Goal: Task Accomplishment & Management: Manage account settings

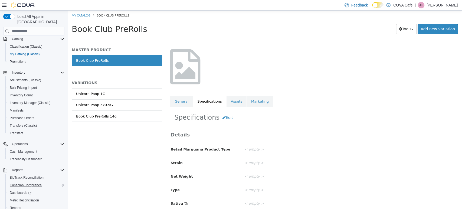
scroll to position [74, 0]
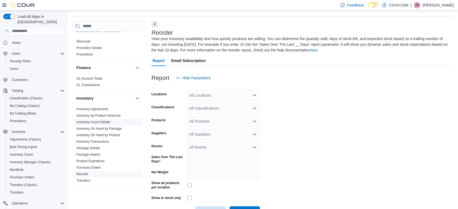
scroll to position [24, 0]
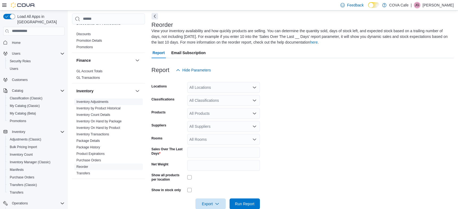
click at [97, 101] on link "Inventory Adjustments" at bounding box center [92, 102] width 32 height 4
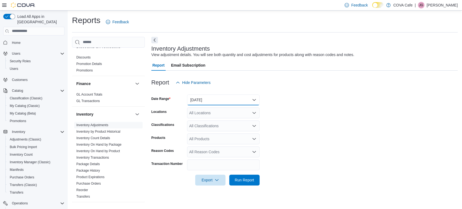
click at [205, 100] on button "Yesterday" at bounding box center [223, 100] width 73 height 11
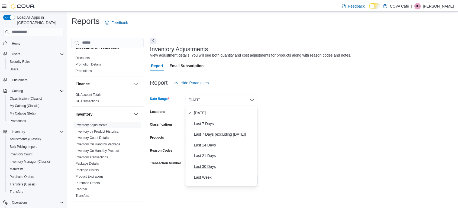
scroll to position [30, 0]
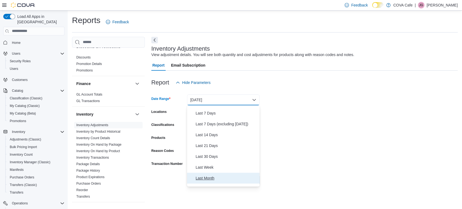
click at [214, 173] on button "Last Month" at bounding box center [223, 178] width 73 height 11
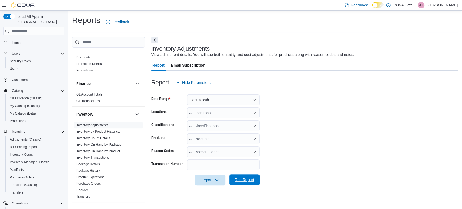
click at [249, 176] on span "Run Report" at bounding box center [245, 179] width 24 height 11
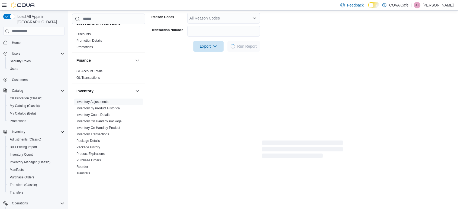
scroll to position [150, 0]
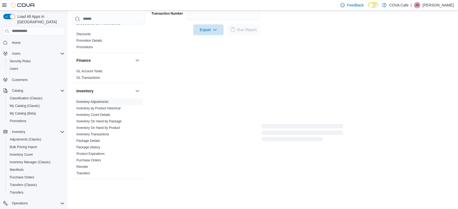
click at [4, 6] on icon at bounding box center [4, 5] width 4 height 4
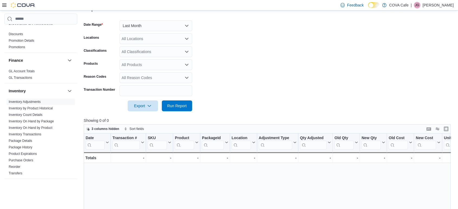
scroll to position [60, 0]
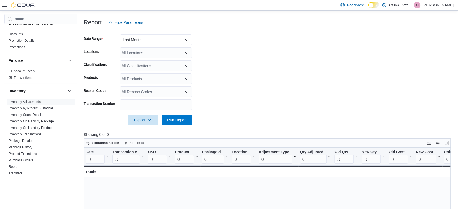
click at [163, 41] on button "Last Month" at bounding box center [155, 39] width 73 height 11
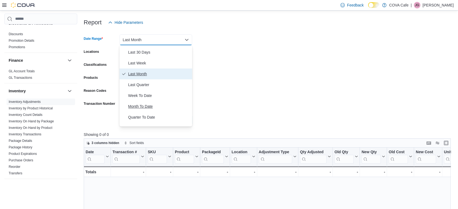
scroll to position [81, 0]
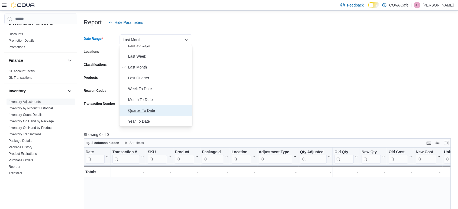
click at [160, 109] on span "Quarter To Date" at bounding box center [159, 110] width 62 height 7
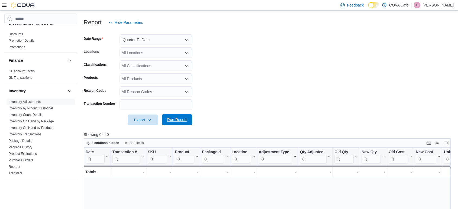
click at [187, 119] on span "Run Report" at bounding box center [177, 119] width 24 height 11
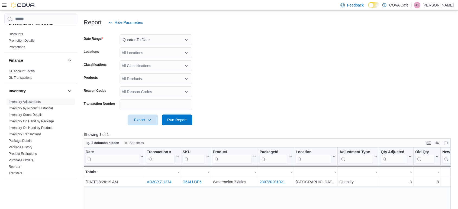
scroll to position [90, 0]
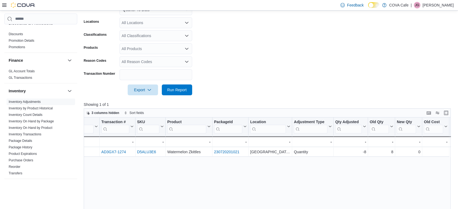
drag, startPoint x: 229, startPoint y: 170, endPoint x: 294, endPoint y: 176, distance: 65.8
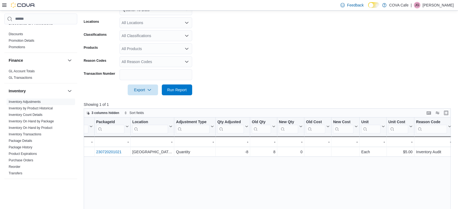
scroll to position [0, 221]
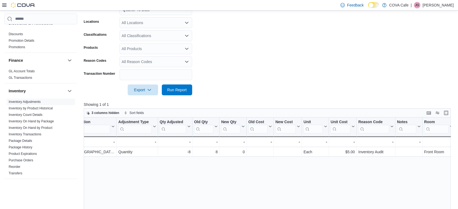
drag, startPoint x: 289, startPoint y: 175, endPoint x: 317, endPoint y: 183, distance: 29.0
click at [171, 178] on div "Date Click to view column header actions Transaction # Click to view column hea…" at bounding box center [269, 197] width 371 height 158
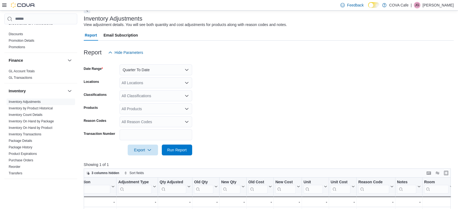
scroll to position [60, 0]
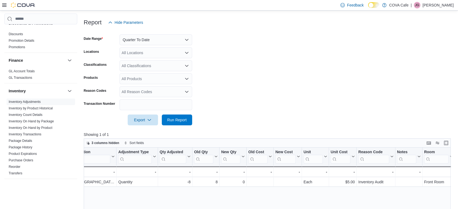
click at [266, 95] on form "Date Range Quarter To Date Locations All Locations Classifications All Classifi…" at bounding box center [269, 77] width 370 height 98
click at [187, 52] on icon "Open list of options" at bounding box center [186, 53] width 3 height 2
click at [226, 45] on form "Date Range Quarter To Date Locations All Locations Classifications All Classifi…" at bounding box center [269, 77] width 370 height 98
click at [171, 42] on button "Quarter To Date" at bounding box center [155, 39] width 73 height 11
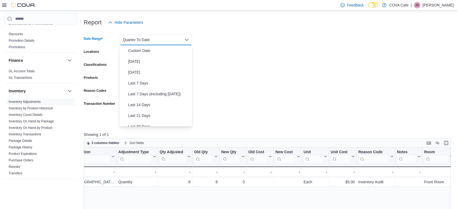
scroll to position [81, 0]
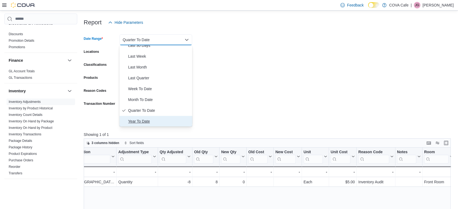
click at [166, 118] on span "Year To Date" at bounding box center [159, 121] width 62 height 7
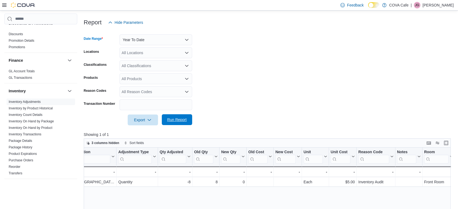
click at [179, 119] on span "Run Report" at bounding box center [177, 119] width 20 height 5
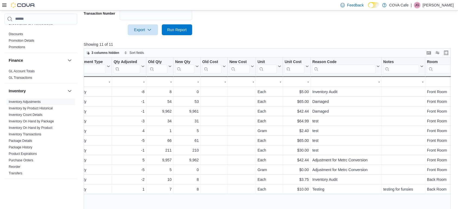
scroll to position [0, 342]
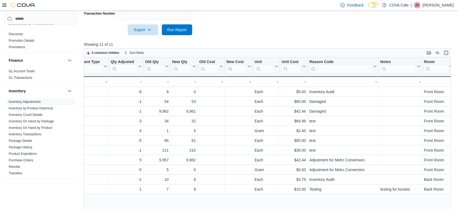
drag, startPoint x: 286, startPoint y: 142, endPoint x: 269, endPoint y: 135, distance: 18.8
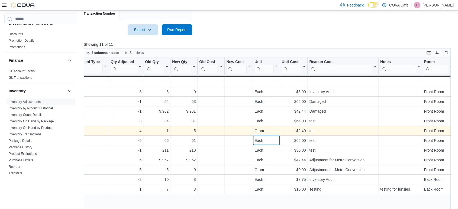
drag, startPoint x: 269, startPoint y: 135, endPoint x: 325, endPoint y: 134, distance: 56.4
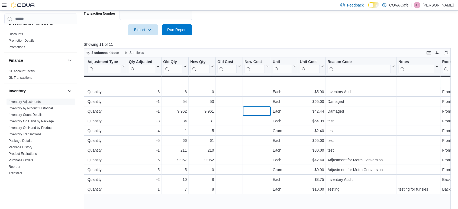
drag, startPoint x: 229, startPoint y: 107, endPoint x: 219, endPoint y: 104, distance: 9.5
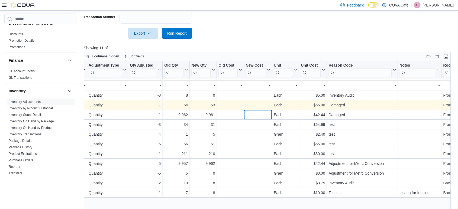
scroll to position [161, 0]
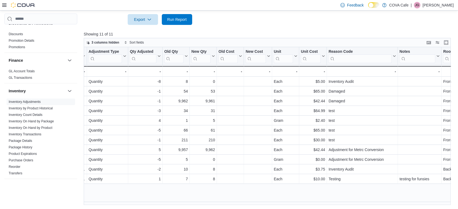
click at [213, 27] on div at bounding box center [269, 28] width 370 height 7
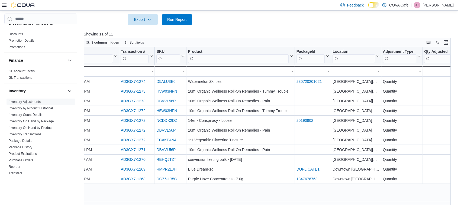
scroll to position [0, 0]
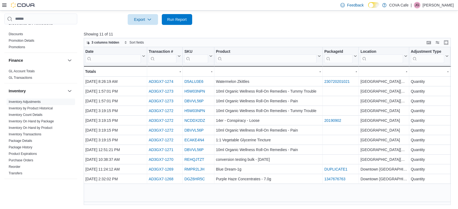
click at [103, 15] on div "Export Run Report" at bounding box center [138, 19] width 108 height 11
click at [2, 5] on icon at bounding box center [4, 5] width 4 height 3
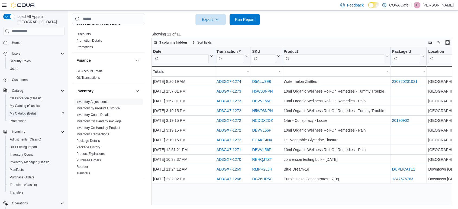
click at [30, 111] on span "My Catalog (Beta)" at bounding box center [23, 113] width 26 height 4
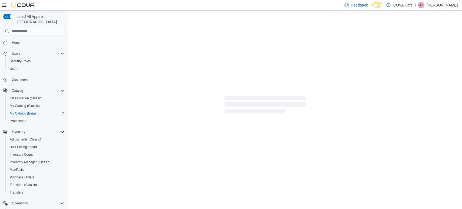
select select "**********"
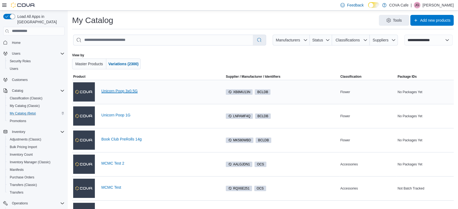
click at [131, 91] on link "Unicorn Poop 3x0.5G" at bounding box center [162, 91] width 122 height 4
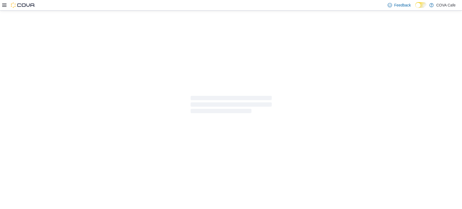
select select "**********"
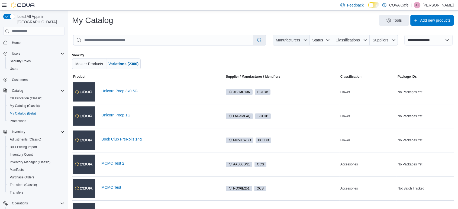
click at [307, 39] on icon "button" at bounding box center [305, 40] width 4 height 4
click at [308, 28] on div "My Catalog Tools Add new products" at bounding box center [262, 22] width 381 height 14
click at [330, 39] on icon "button" at bounding box center [327, 40] width 4 height 4
click at [330, 25] on div "Tools Add new products" at bounding box center [286, 20] width 336 height 11
click at [367, 41] on icon "button" at bounding box center [365, 40] width 3 height 2
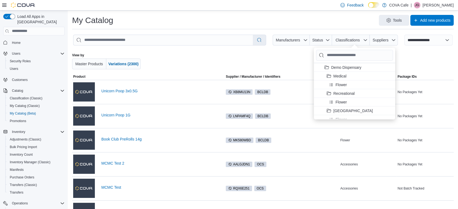
click at [353, 24] on div "Tools Add new products" at bounding box center [286, 20] width 336 height 11
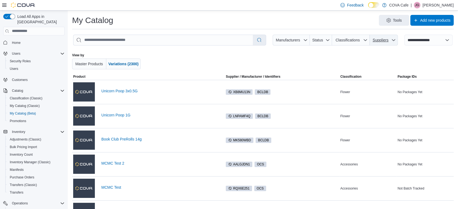
click at [395, 41] on icon "button" at bounding box center [393, 40] width 4 height 4
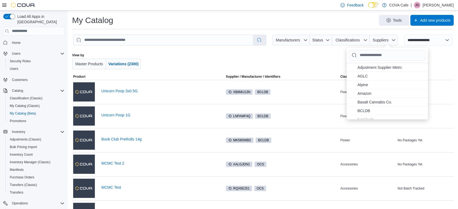
click at [335, 21] on div "Tools Add new products" at bounding box center [286, 20] width 336 height 11
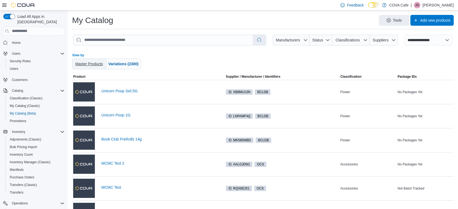
click at [87, 61] on span "Master Products" at bounding box center [89, 63] width 30 height 5
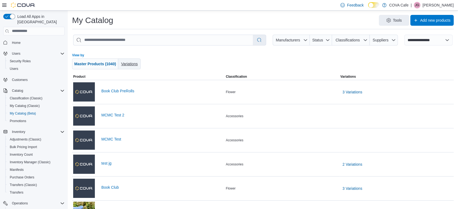
click at [133, 64] on span "Variations" at bounding box center [129, 64] width 17 height 4
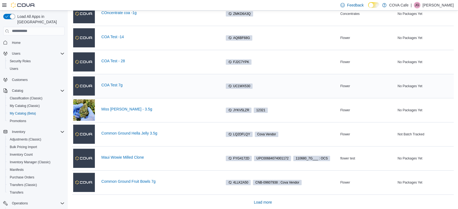
scroll to position [369, 0]
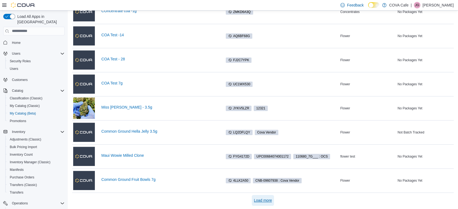
click at [264, 199] on span "Load more" at bounding box center [263, 200] width 18 height 5
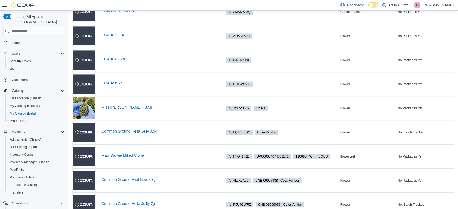
scroll to position [610, 0]
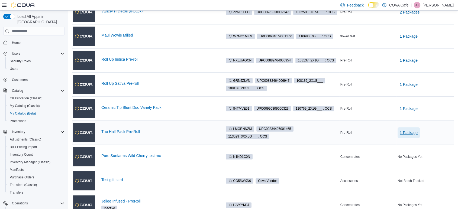
click at [407, 131] on span "1 Package" at bounding box center [409, 132] width 18 height 5
click at [443, 123] on td "Package IDs 1 Package" at bounding box center [424, 133] width 57 height 24
click at [417, 131] on span "1 Package" at bounding box center [409, 132] width 18 height 5
click at [413, 146] on span "3PL14324HPHS" at bounding box center [410, 146] width 24 height 5
click at [199, 33] on link "Maui Wowie Milled" at bounding box center [162, 35] width 122 height 4
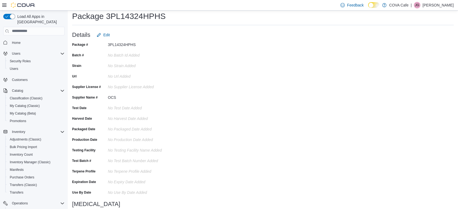
scroll to position [20, 0]
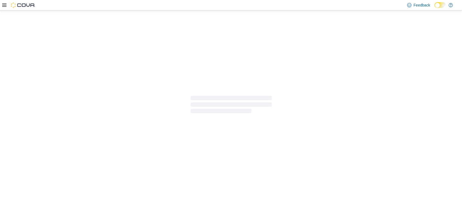
select select "**********"
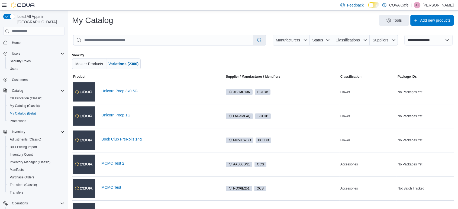
click at [238, 54] on div at bounding box center [262, 61] width 221 height 16
click at [399, 18] on span "Tools" at bounding box center [397, 19] width 9 height 5
click at [395, 45] on span "Bulk Product Editor" at bounding box center [401, 44] width 33 height 5
click at [339, 19] on div "Tools Add new products" at bounding box center [286, 20] width 336 height 11
click at [239, 22] on div "Tools Add new products" at bounding box center [286, 20] width 336 height 11
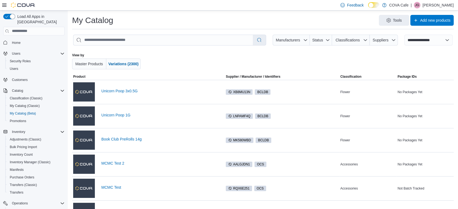
click at [228, 15] on div "Tools Add new products" at bounding box center [286, 20] width 336 height 11
click at [249, 19] on div "Tools Add new products" at bounding box center [286, 20] width 336 height 11
click at [84, 64] on span "Master Products" at bounding box center [89, 64] width 28 height 4
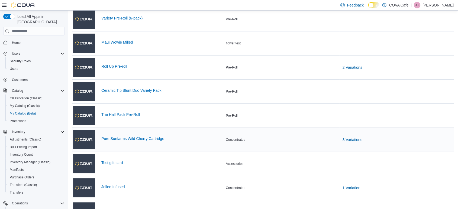
scroll to position [369, 0]
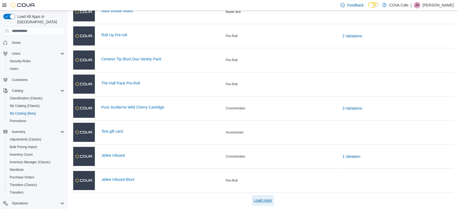
click at [268, 201] on span "Load more" at bounding box center [263, 200] width 18 height 5
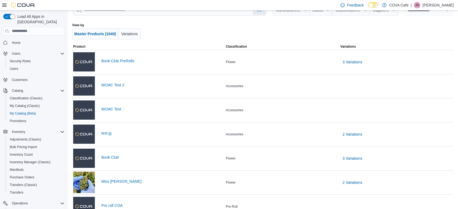
scroll to position [0, 0]
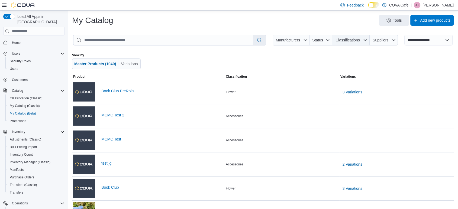
click at [366, 39] on icon "button" at bounding box center [365, 40] width 4 height 4
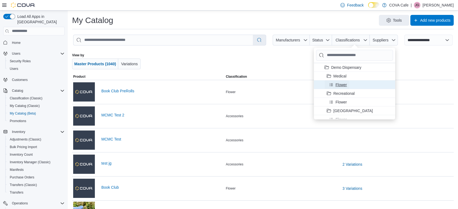
click at [342, 86] on span "Flower" at bounding box center [340, 84] width 11 height 5
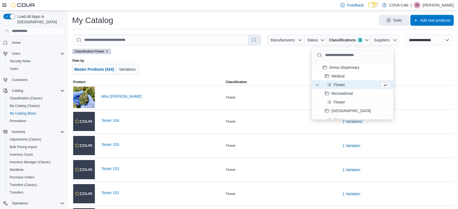
click at [279, 57] on div "Classification: Flower View by Master Products (424) Variations" at bounding box center [262, 64] width 381 height 30
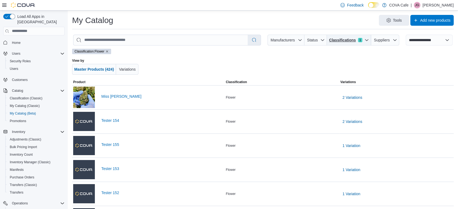
click at [368, 39] on icon "button" at bounding box center [366, 40] width 3 height 2
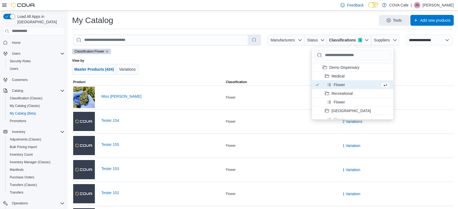
click at [383, 85] on icon "Product Classifications" at bounding box center [385, 85] width 4 height 4
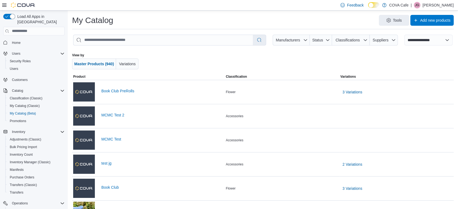
click at [281, 55] on div at bounding box center [262, 61] width 221 height 16
click at [131, 65] on span "Variations" at bounding box center [127, 64] width 17 height 4
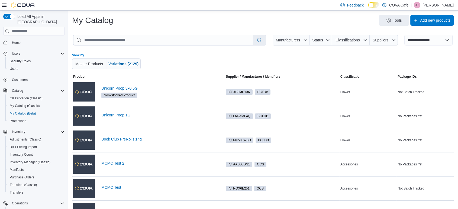
click at [164, 62] on div at bounding box center [262, 61] width 221 height 16
click at [399, 21] on span "Tools" at bounding box center [397, 19] width 9 height 5
click at [210, 62] on div at bounding box center [262, 61] width 221 height 16
click at [348, 38] on span "Classifications" at bounding box center [347, 40] width 24 height 4
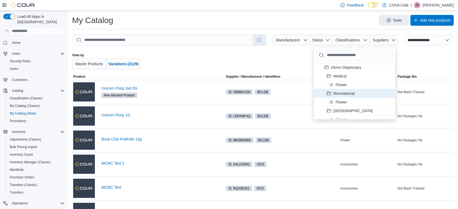
scroll to position [30, 0]
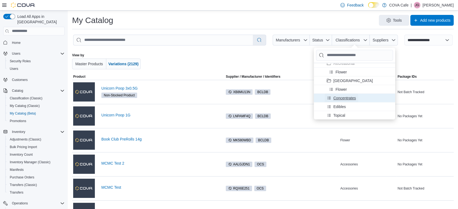
click at [351, 98] on span "Concentrates" at bounding box center [344, 97] width 22 height 5
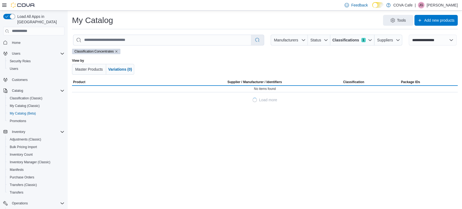
click at [274, 60] on div at bounding box center [265, 67] width 224 height 16
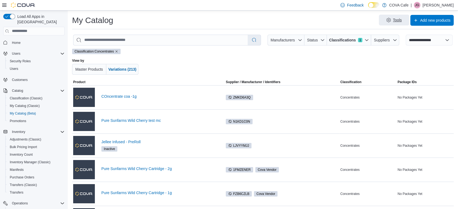
click at [396, 21] on span "Tools" at bounding box center [394, 20] width 24 height 11
click at [395, 43] on span "Bulk Product Editor" at bounding box center [401, 44] width 33 height 5
click at [208, 53] on div "Classification: Concentrates" at bounding box center [262, 51] width 381 height 5
click at [124, 97] on link "COncentrate coa -1g" at bounding box center [162, 96] width 122 height 4
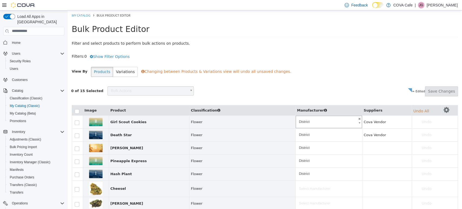
click at [348, 120] on body "**********" at bounding box center [265, 176] width 395 height 333
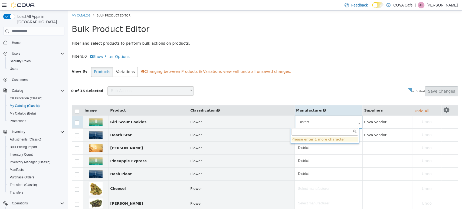
click at [349, 75] on body "**********" at bounding box center [265, 176] width 395 height 333
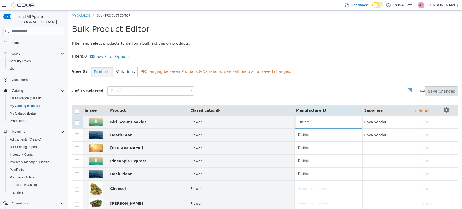
click at [75, 145] on td at bounding box center [77, 147] width 11 height 13
click at [80, 159] on label at bounding box center [80, 161] width 1 height 4
click at [400, 75] on div "View By Products Variations Changing between Products & Variations view will un…" at bounding box center [265, 72] width 387 height 10
click at [444, 110] on icon "button" at bounding box center [447, 109] width 6 height 7
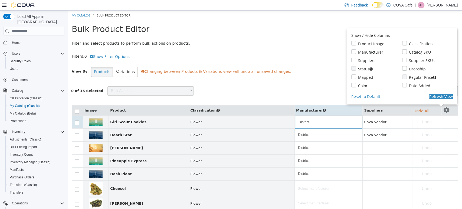
click at [329, 60] on div "**********" at bounding box center [265, 56] width 387 height 10
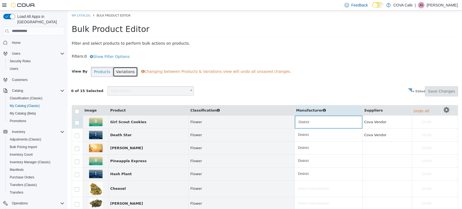
click at [118, 71] on button "Variations" at bounding box center [125, 72] width 25 height 10
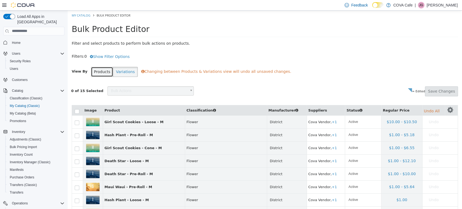
click at [102, 71] on button "Products" at bounding box center [102, 72] width 22 height 10
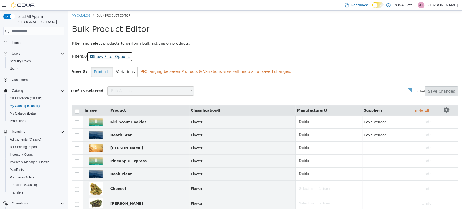
click at [111, 58] on button "Show Filter Options" at bounding box center [110, 56] width 46 height 10
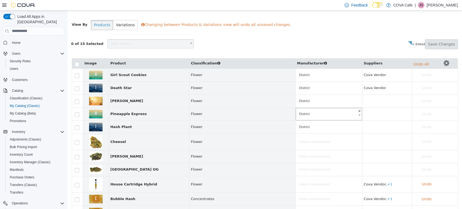
scroll to position [120, 0]
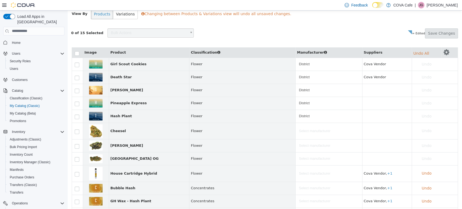
click at [279, 61] on span "Flower" at bounding box center [242, 63] width 103 height 5
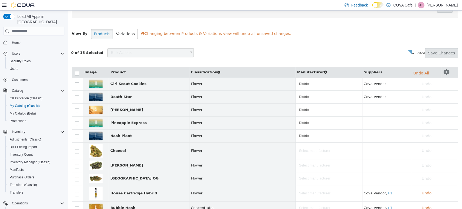
scroll to position [90, 0]
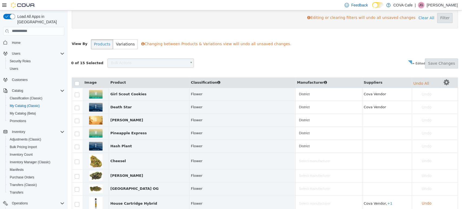
click at [191, 93] on span "Flower" at bounding box center [242, 93] width 103 height 5
click at [78, 132] on div at bounding box center [78, 133] width 7 height 4
click at [271, 68] on div "0 of 15 Selected Bulk Actions Only Show Edited Products = Edited Save Changes" at bounding box center [265, 65] width 395 height 14
drag, startPoint x: 72, startPoint y: 107, endPoint x: 74, endPoint y: 110, distance: 2.9
click at [73, 108] on td at bounding box center [77, 106] width 11 height 13
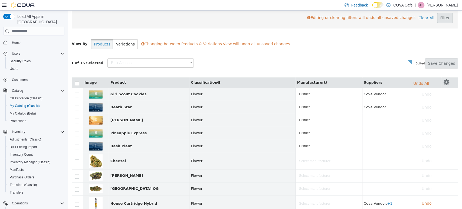
click at [75, 91] on td at bounding box center [77, 93] width 11 height 13
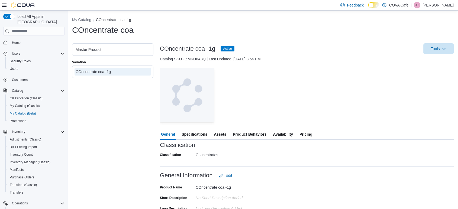
click at [197, 133] on span "Specifications" at bounding box center [194, 134] width 26 height 11
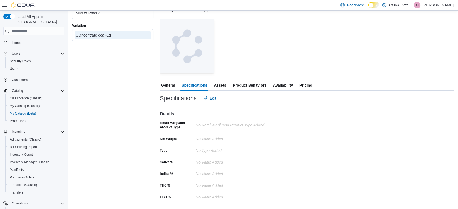
scroll to position [37, 0]
drag, startPoint x: 223, startPoint y: 197, endPoint x: 159, endPoint y: 183, distance: 65.7
click at [159, 183] on div "Master Product Variation COncentrate coa -1g COncentrate coa -1g Active Tools C…" at bounding box center [262, 106] width 381 height 199
click at [200, 188] on div "No value added" at bounding box center [232, 185] width 73 height 8
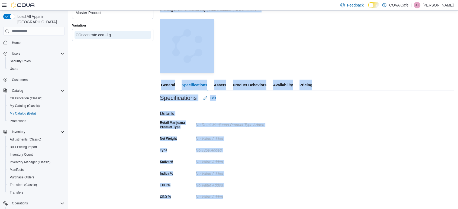
drag, startPoint x: 206, startPoint y: 199, endPoint x: 156, endPoint y: 185, distance: 51.9
click at [156, 185] on div "Master Product Variation COncentrate coa -1g COncentrate coa -1g Active Tools C…" at bounding box center [262, 106] width 381 height 199
click at [161, 186] on label "THC %" at bounding box center [165, 185] width 11 height 4
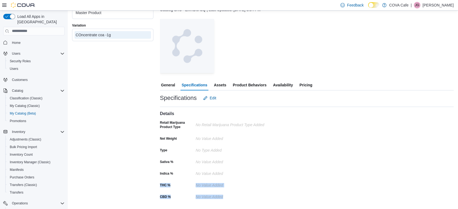
drag, startPoint x: 160, startPoint y: 185, endPoint x: 224, endPoint y: 197, distance: 65.0
click at [224, 197] on div "Details Retail Marijuana Product Type No Retail Marijuana Product Type Added Ne…" at bounding box center [307, 152] width 294 height 98
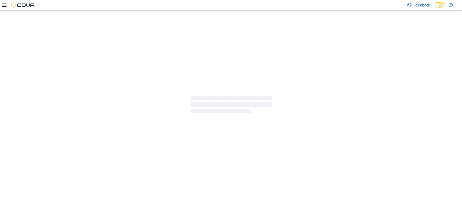
select select "**********"
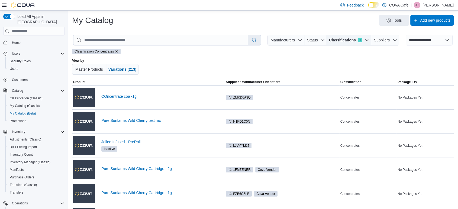
click at [368, 41] on icon "button" at bounding box center [366, 40] width 4 height 4
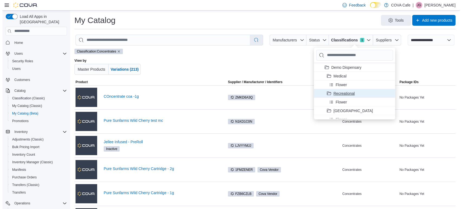
scroll to position [13, 0]
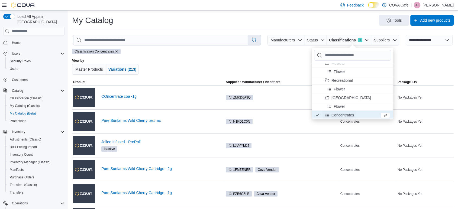
click at [340, 112] on span "Concentrates" at bounding box center [342, 114] width 22 height 5
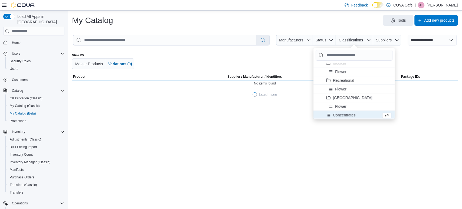
click at [287, 57] on div at bounding box center [265, 61] width 224 height 16
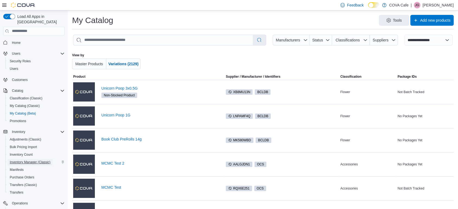
click at [38, 160] on span "Inventory Manager (Classic)" at bounding box center [30, 162] width 41 height 4
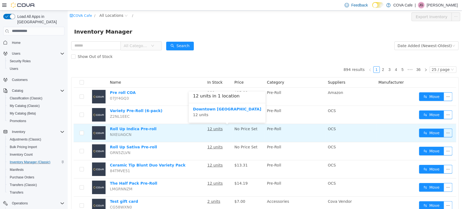
click at [217, 129] on u "12 units" at bounding box center [214, 128] width 15 height 4
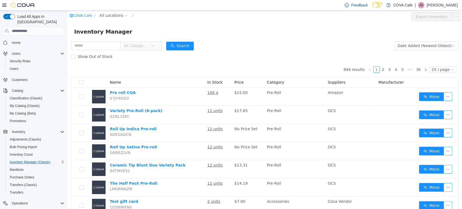
click at [239, 53] on div "Show Out of Stock" at bounding box center [265, 56] width 388 height 11
click at [232, 59] on div "Show Out of Stock" at bounding box center [265, 56] width 388 height 11
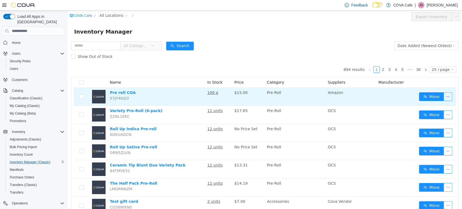
click at [444, 95] on button "button" at bounding box center [448, 96] width 9 height 9
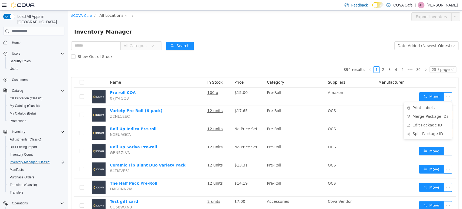
click at [295, 45] on form "All Categories Date Added (Newest-Oldest) Search Show Out of Stock" at bounding box center [265, 51] width 388 height 22
click at [215, 46] on form "All Categories Date Added (Newest-Oldest) Search Show Out of Stock" at bounding box center [265, 51] width 388 height 22
click at [251, 29] on div "Inventory Manager" at bounding box center [265, 31] width 382 height 9
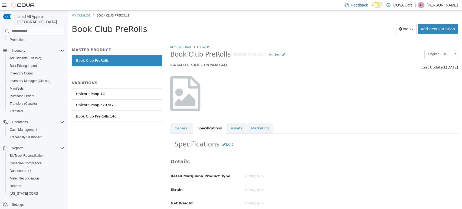
scroll to position [27, 0]
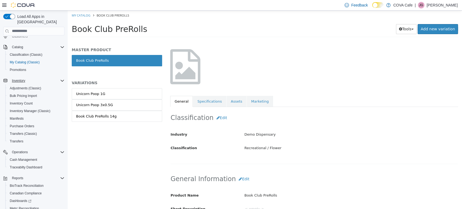
scroll to position [14, 0]
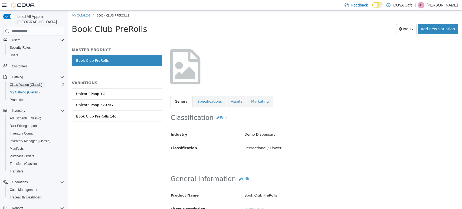
click at [25, 83] on span "Classification (Classic)" at bounding box center [26, 85] width 33 height 4
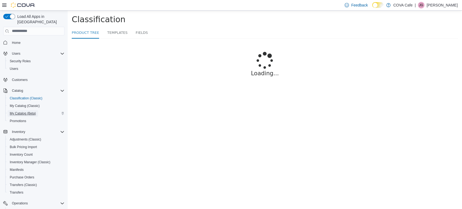
click at [32, 111] on span "My Catalog (Beta)" at bounding box center [23, 113] width 26 height 4
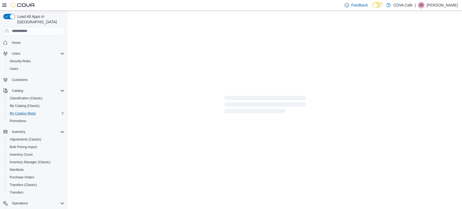
select select "**********"
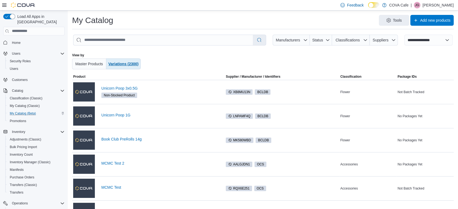
click at [135, 62] on span "Variations (2300)" at bounding box center [123, 64] width 30 height 4
